Goal: Information Seeking & Learning: Compare options

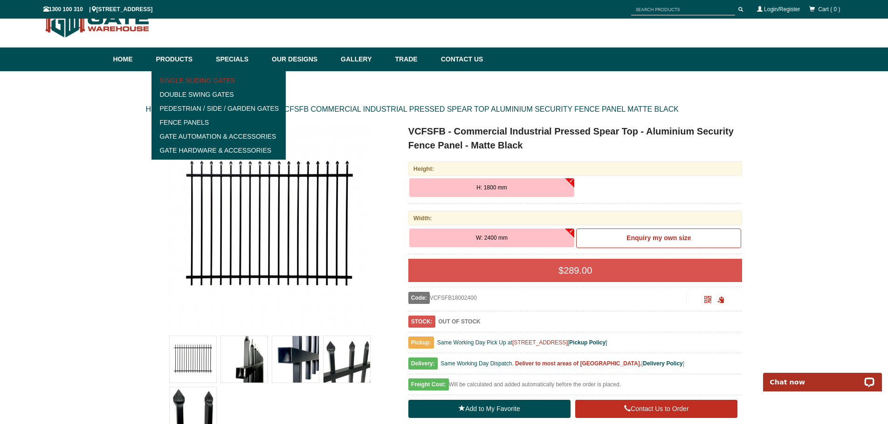
click at [173, 81] on link "Single Sliding Gates" at bounding box center [218, 81] width 129 height 14
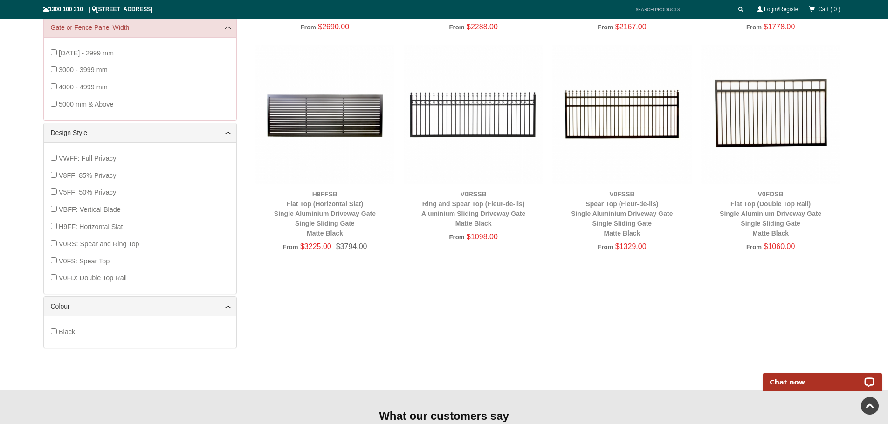
scroll to position [349, 0]
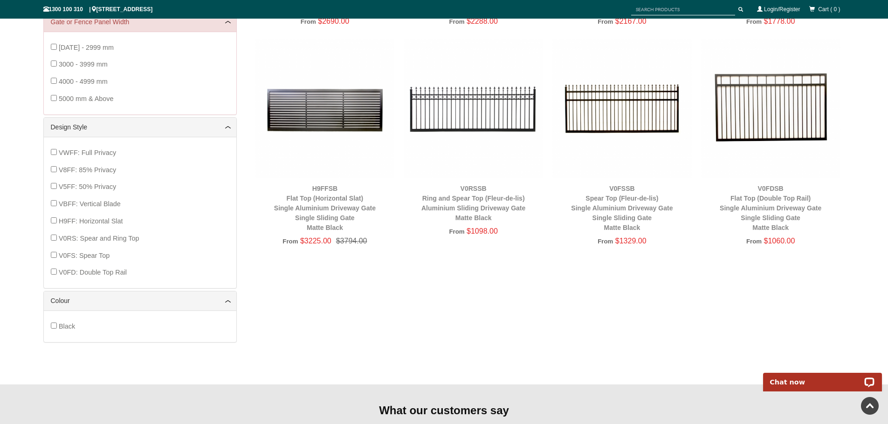
click at [483, 102] on img at bounding box center [472, 108] width 139 height 139
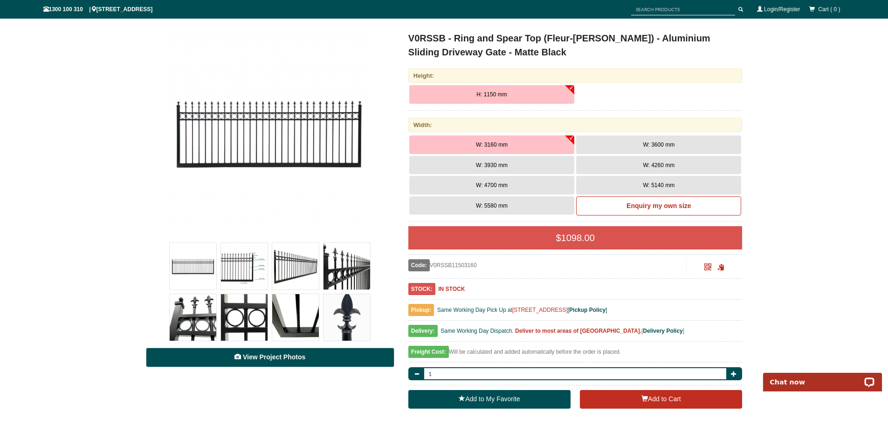
click at [273, 359] on span "View Project Photos" at bounding box center [274, 357] width 62 height 7
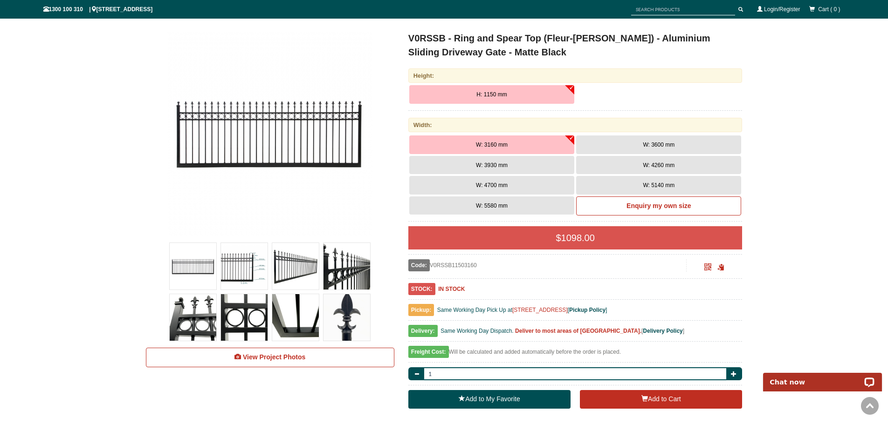
scroll to position [5007, 0]
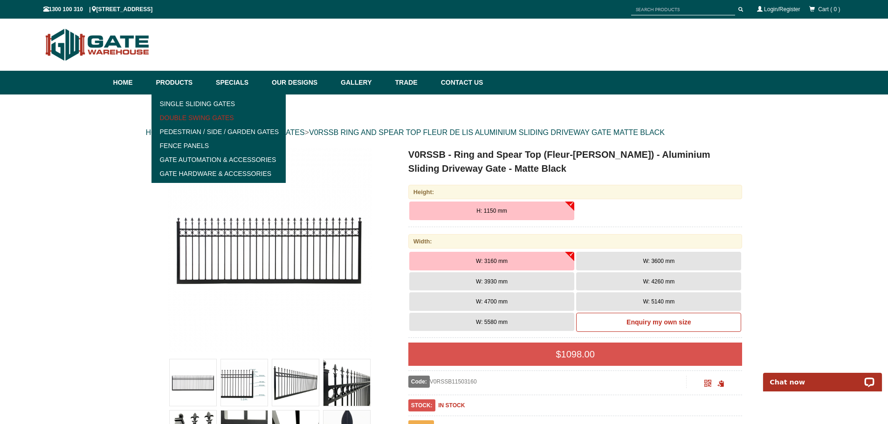
click at [199, 118] on link "Double Swing Gates" at bounding box center [218, 118] width 129 height 14
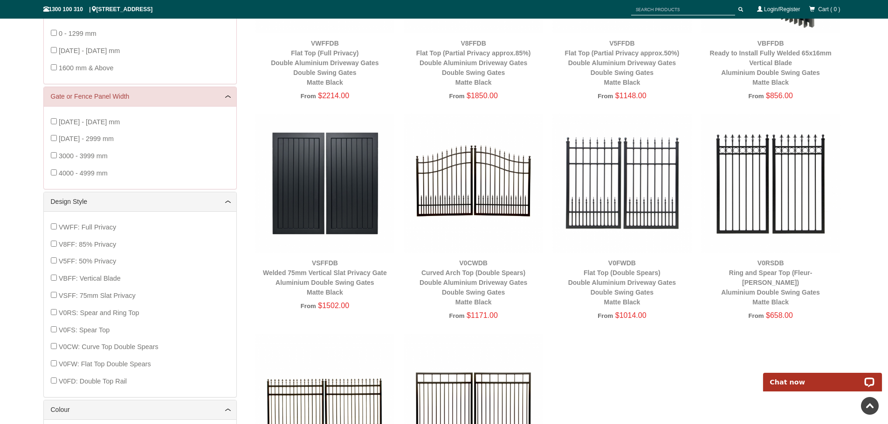
scroll to position [256, 0]
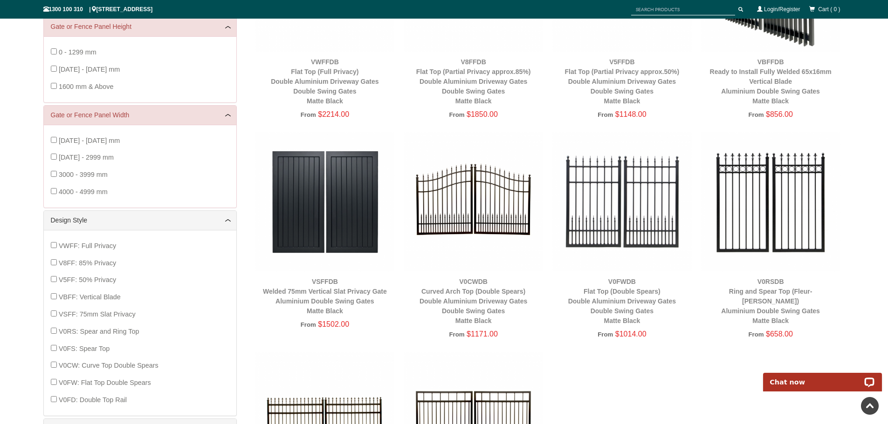
click at [748, 197] on img at bounding box center [770, 201] width 139 height 139
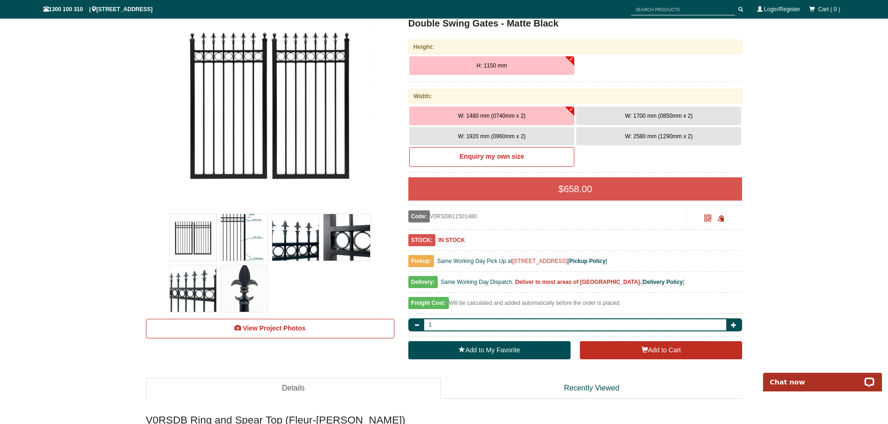
scroll to position [163, 0]
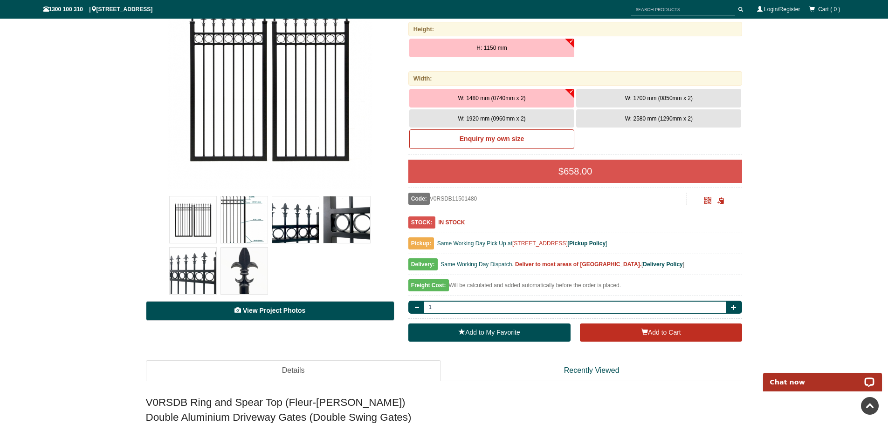
click at [307, 315] on link "View Project Photos" at bounding box center [270, 311] width 248 height 20
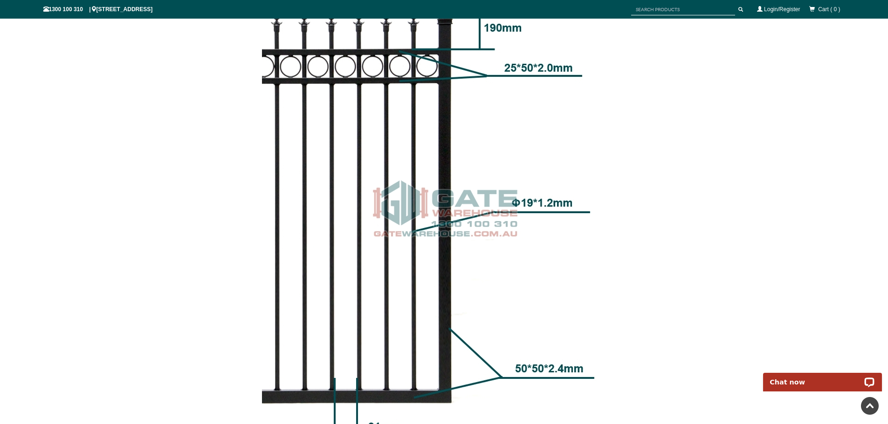
scroll to position [1016, 0]
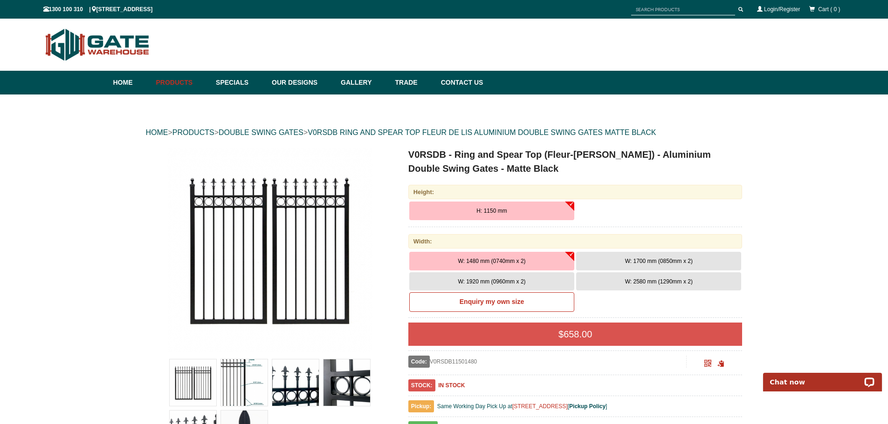
click at [616, 280] on button "W: 2580 mm (1290mm x 2)" at bounding box center [658, 282] width 165 height 19
